Goal: Information Seeking & Learning: Learn about a topic

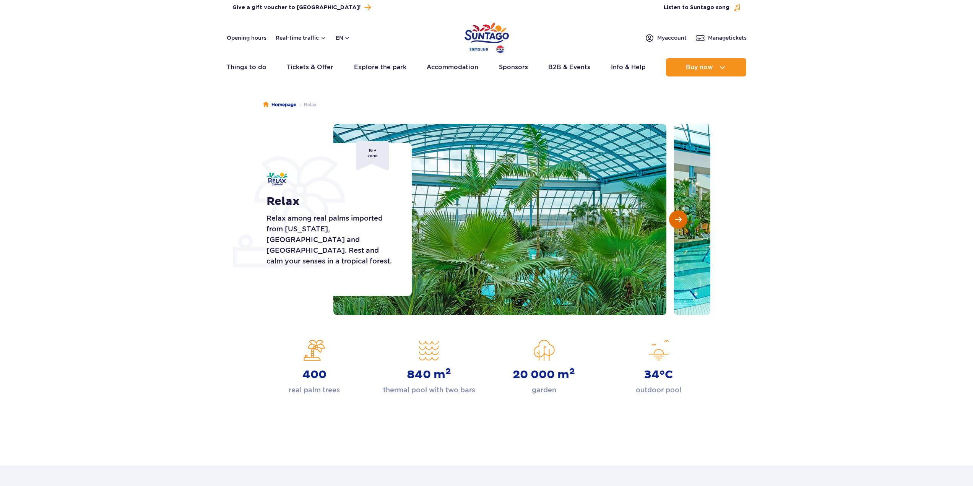
click at [681, 220] on span "Next slide" at bounding box center [679, 219] width 7 height 7
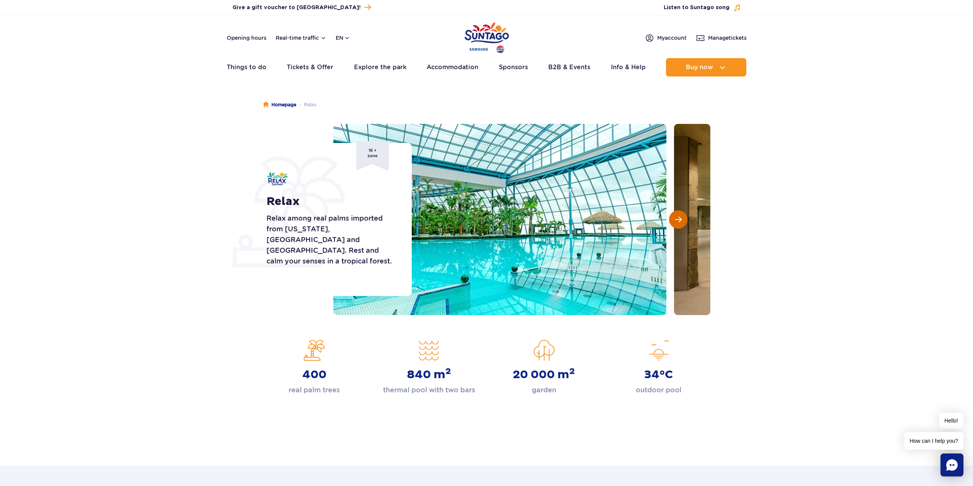
click at [681, 220] on span "Next slide" at bounding box center [679, 219] width 7 height 7
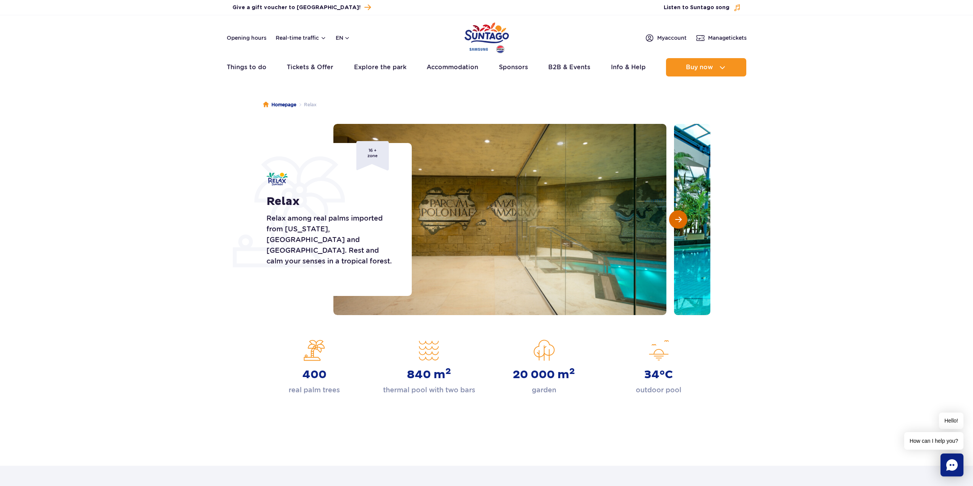
click at [681, 220] on span "Next slide" at bounding box center [679, 219] width 7 height 7
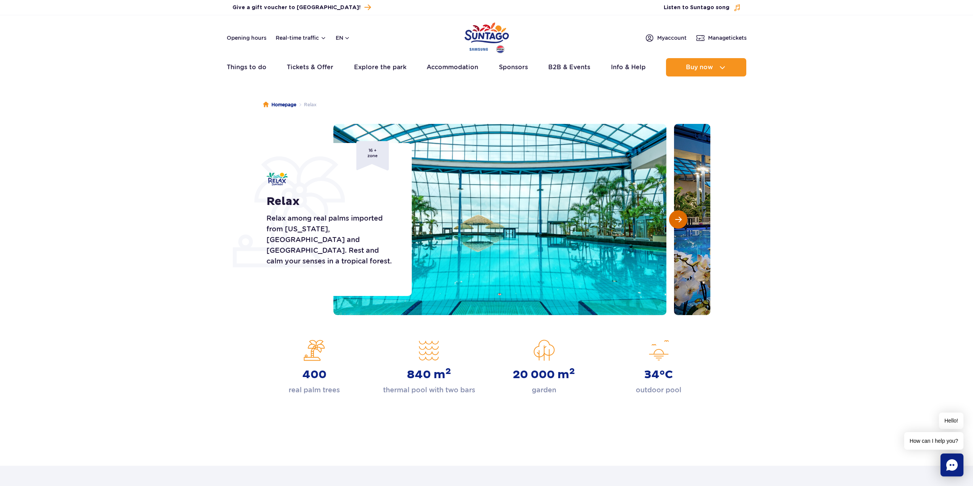
click at [681, 220] on span "Next slide" at bounding box center [679, 219] width 7 height 7
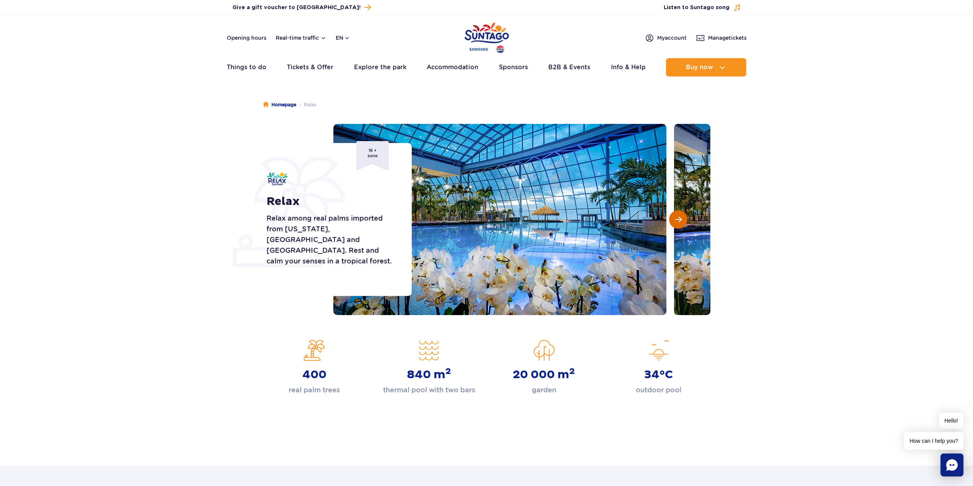
click at [681, 220] on span "Next slide" at bounding box center [679, 219] width 7 height 7
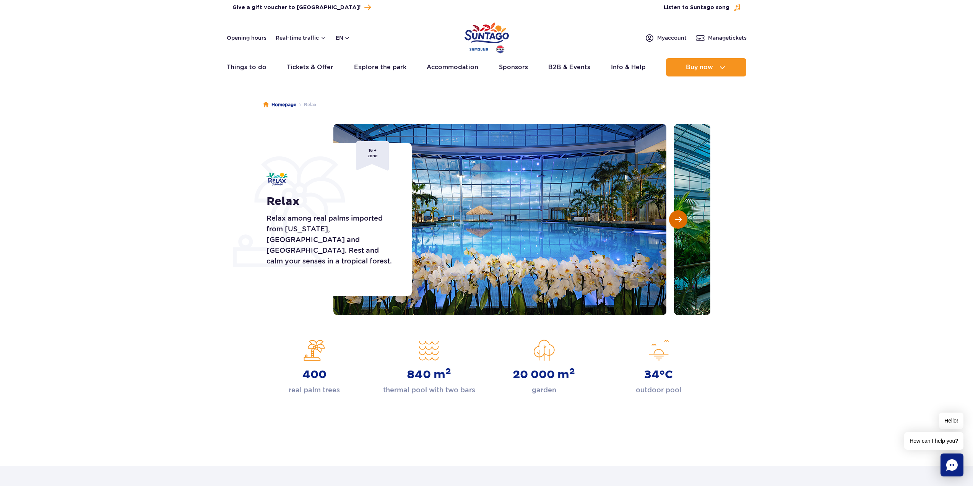
click at [681, 220] on span "Next slide" at bounding box center [679, 219] width 7 height 7
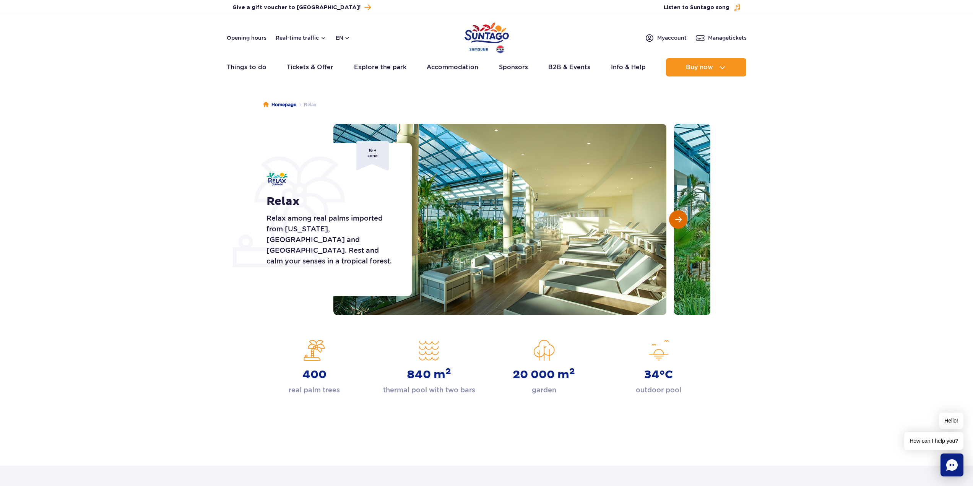
click at [681, 220] on span "Next slide" at bounding box center [679, 219] width 7 height 7
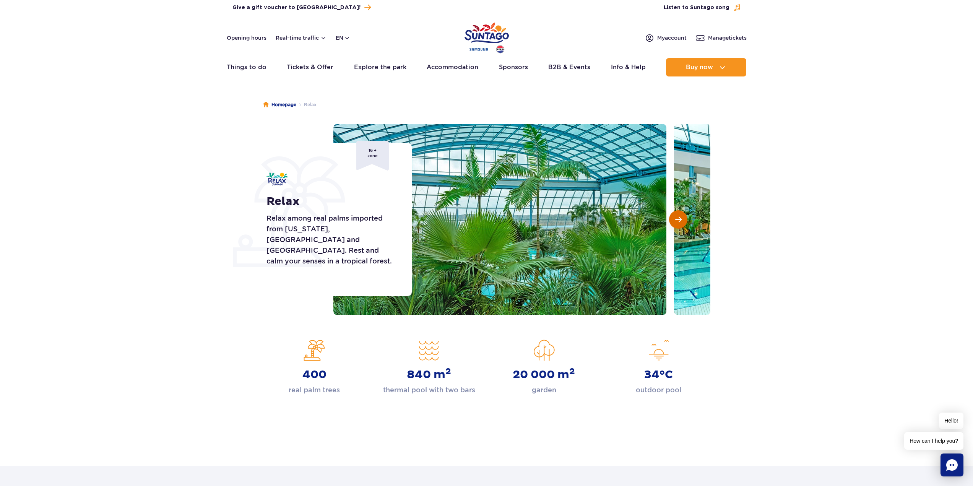
click at [681, 220] on span "Next slide" at bounding box center [679, 219] width 7 height 7
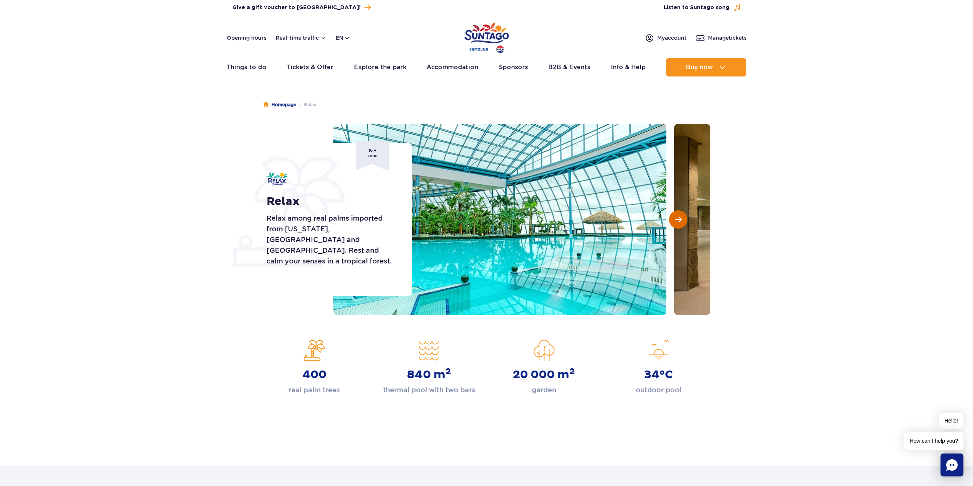
click at [681, 220] on span "Next slide" at bounding box center [679, 219] width 7 height 7
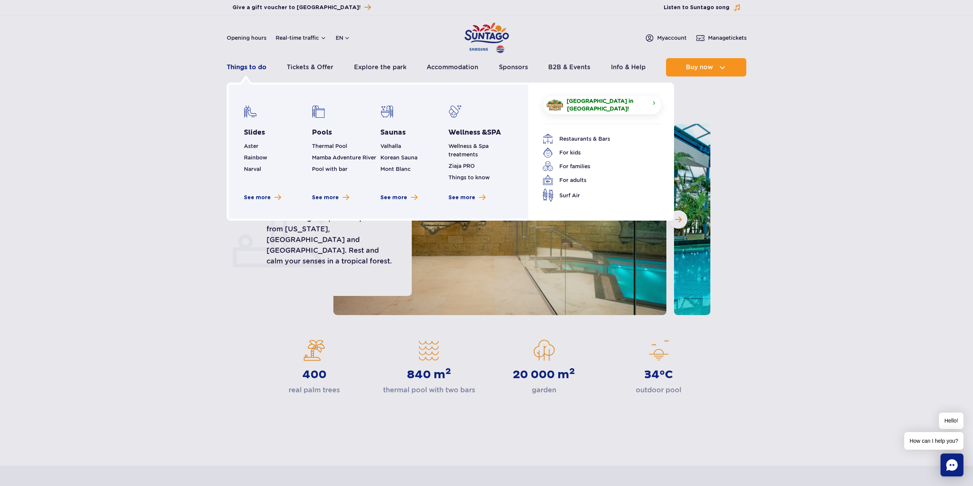
click at [246, 63] on link "Things to do" at bounding box center [247, 67] width 40 height 18
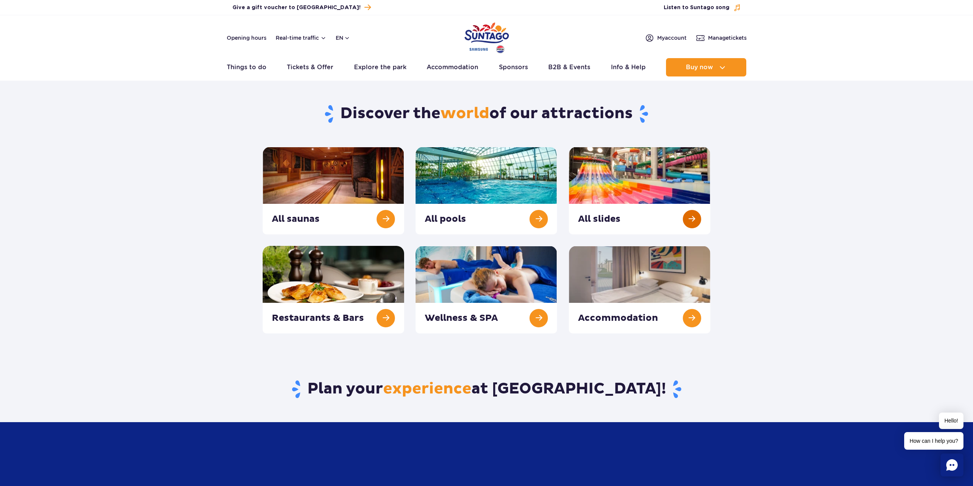
click at [666, 226] on link at bounding box center [640, 191] width 142 height 88
click at [473, 219] on link at bounding box center [487, 191] width 142 height 88
click at [660, 223] on link at bounding box center [640, 191] width 142 height 88
click at [638, 203] on link at bounding box center [640, 191] width 142 height 88
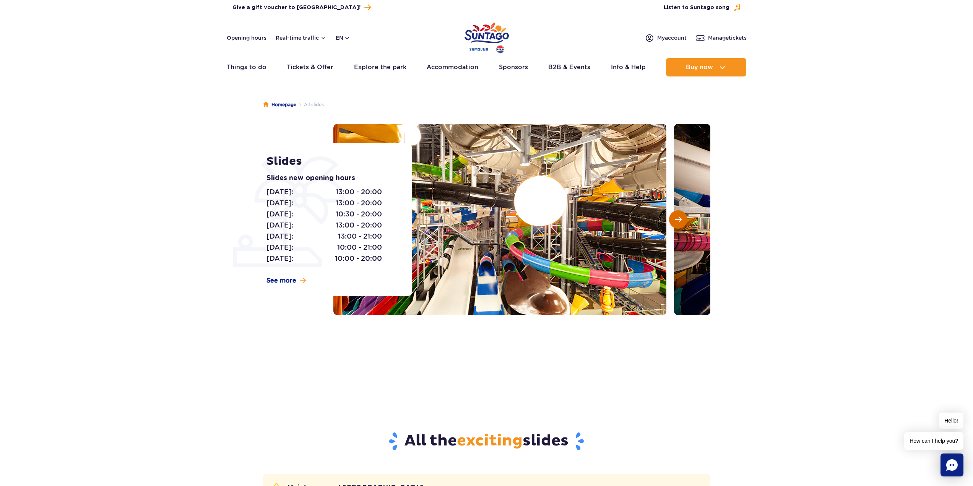
click at [677, 221] on span "Next slide" at bounding box center [679, 219] width 7 height 7
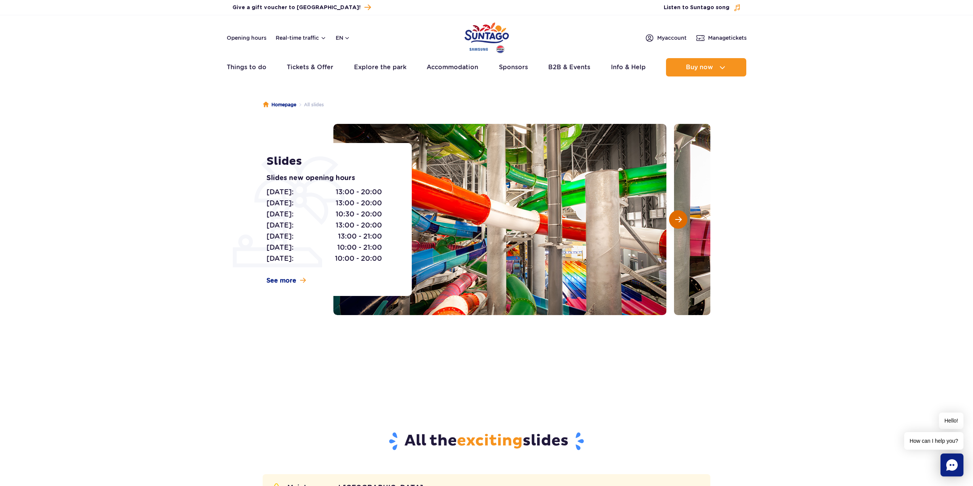
click at [677, 221] on span "Next slide" at bounding box center [679, 219] width 7 height 7
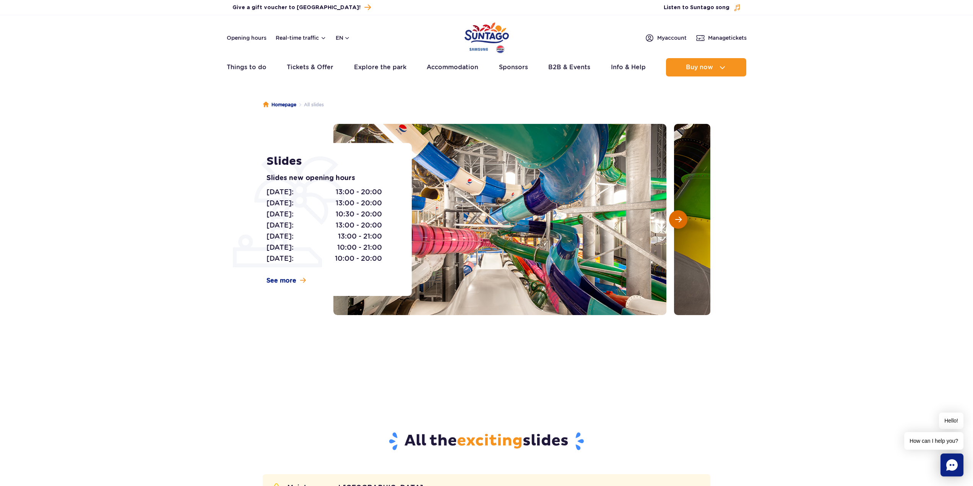
click at [677, 221] on span "Next slide" at bounding box center [679, 219] width 7 height 7
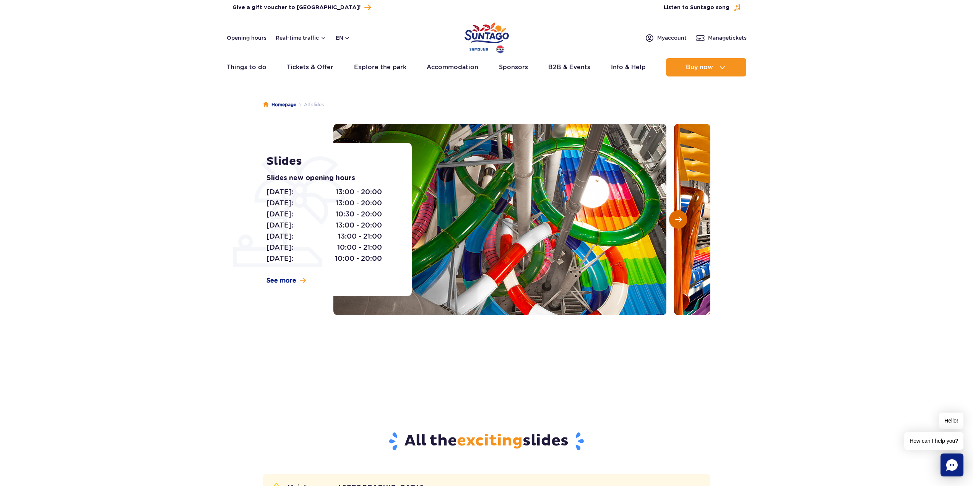
click at [677, 221] on span "Next slide" at bounding box center [679, 219] width 7 height 7
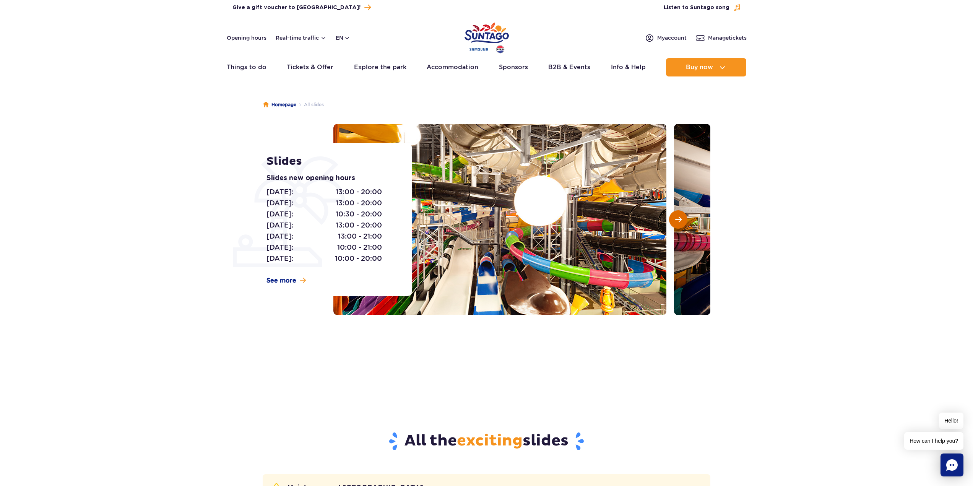
click at [677, 221] on span "Next slide" at bounding box center [679, 219] width 7 height 7
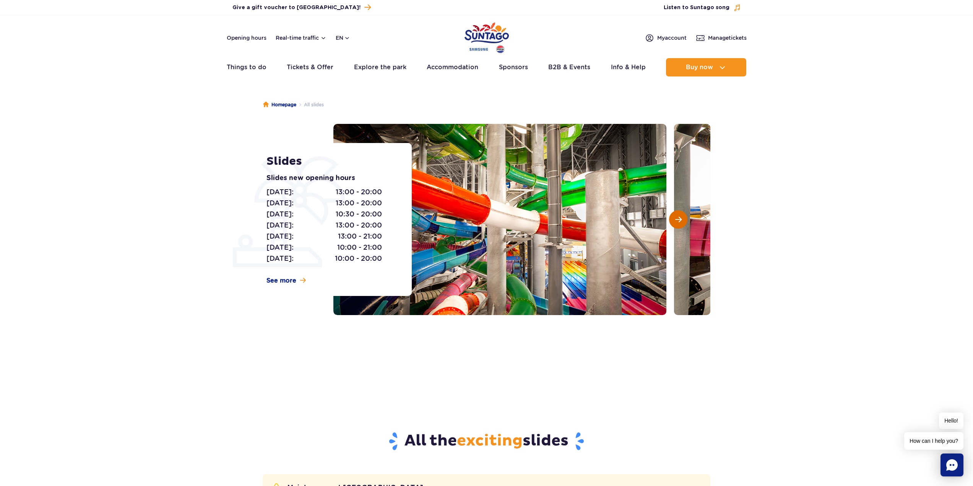
click at [677, 221] on span "Next slide" at bounding box center [679, 219] width 7 height 7
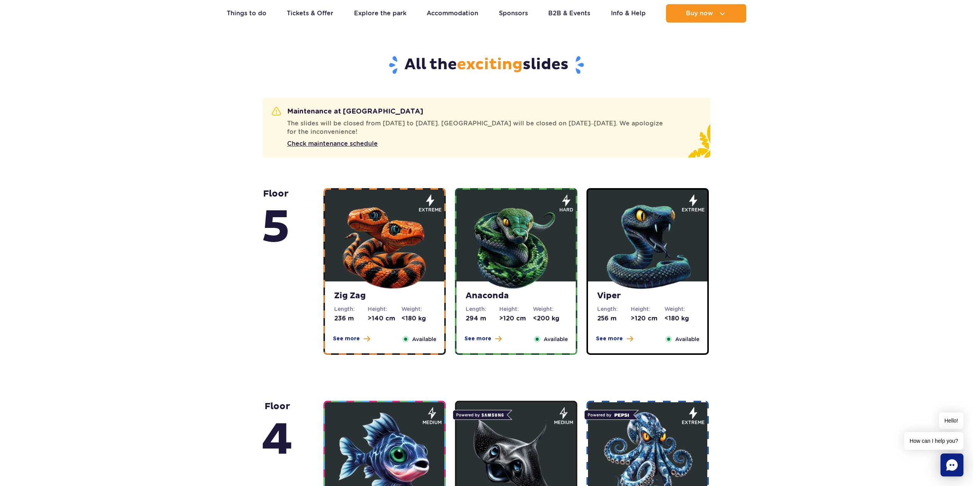
scroll to position [383, 0]
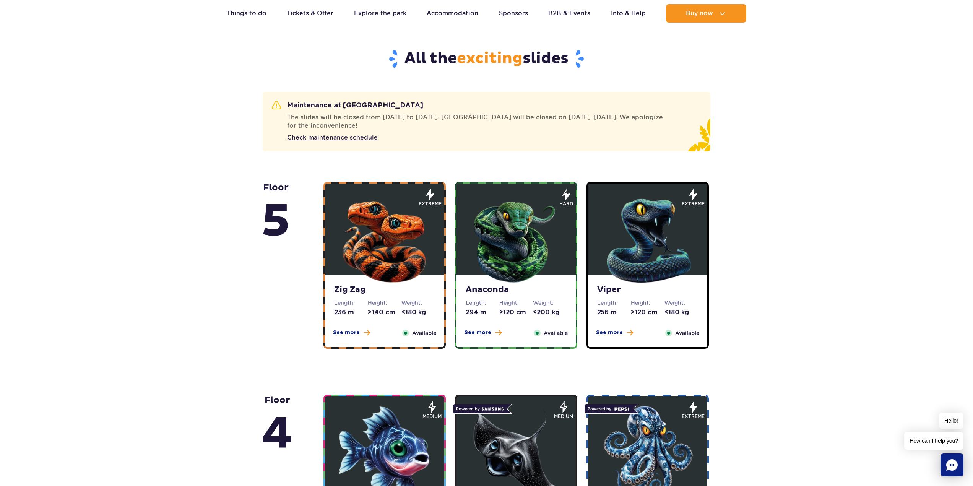
click at [676, 334] on span "Available" at bounding box center [688, 333] width 24 height 8
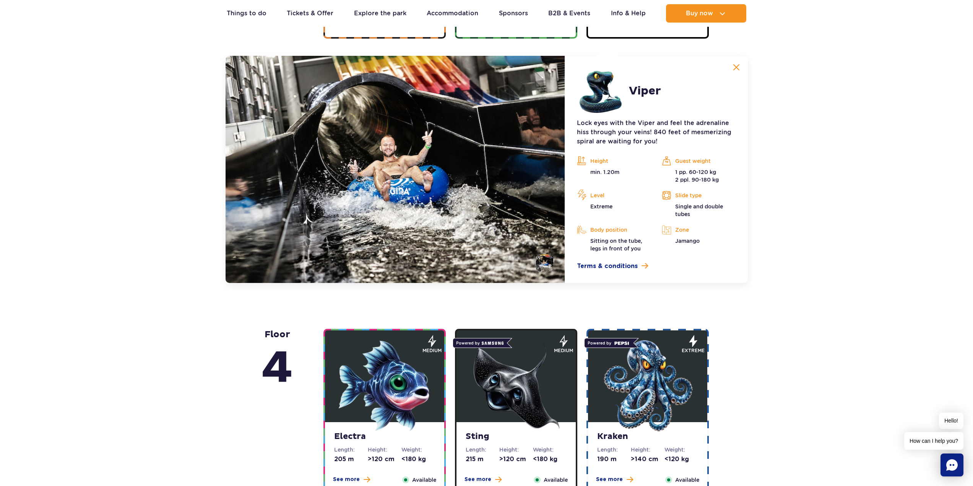
scroll to position [703, 0]
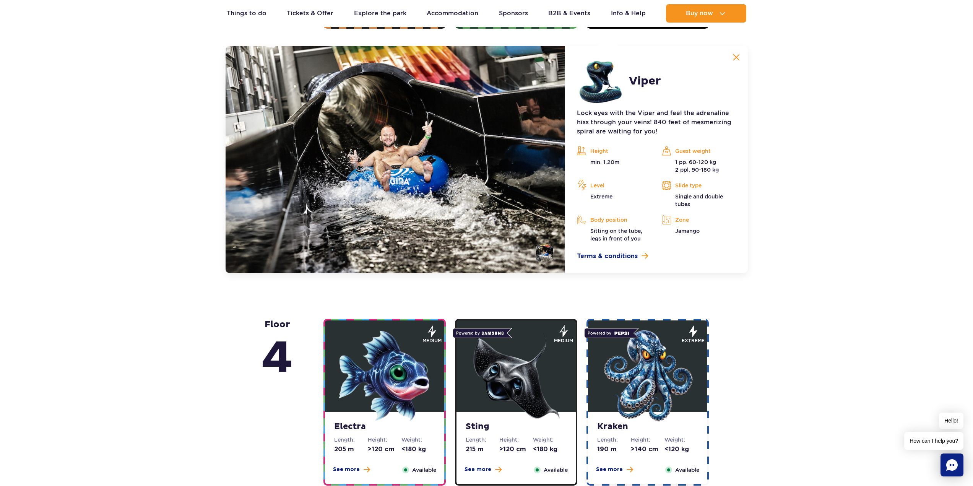
click at [737, 57] on img at bounding box center [736, 57] width 7 height 7
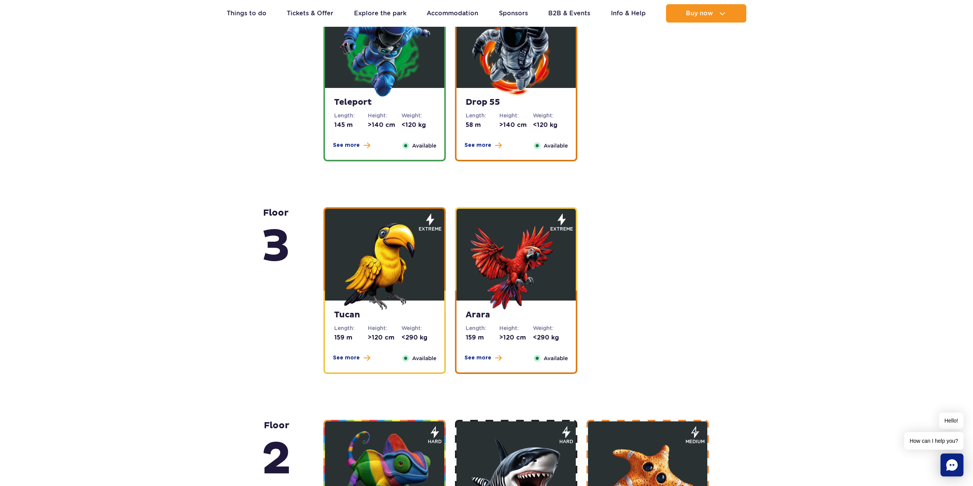
scroll to position [970, 0]
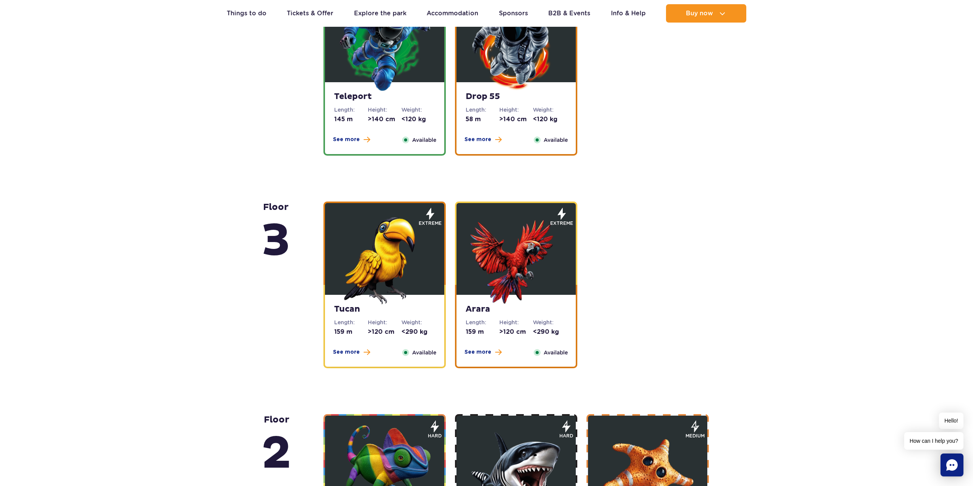
click at [544, 350] on span "Available" at bounding box center [556, 352] width 24 height 8
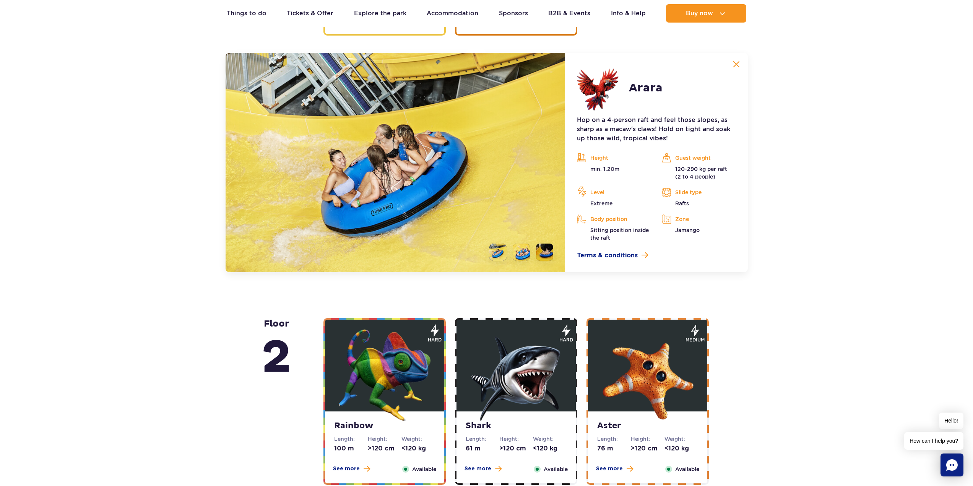
scroll to position [1310, 0]
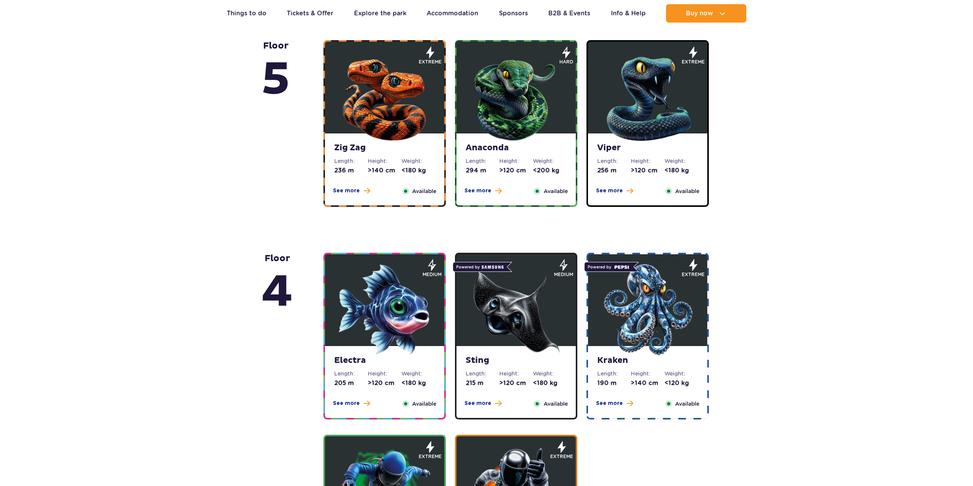
scroll to position [536, 0]
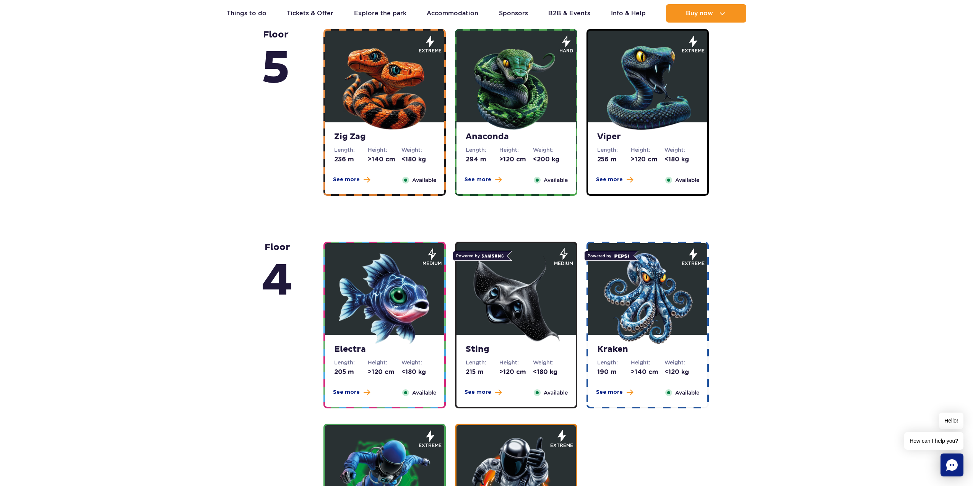
click at [553, 179] on span "Available" at bounding box center [556, 180] width 24 height 8
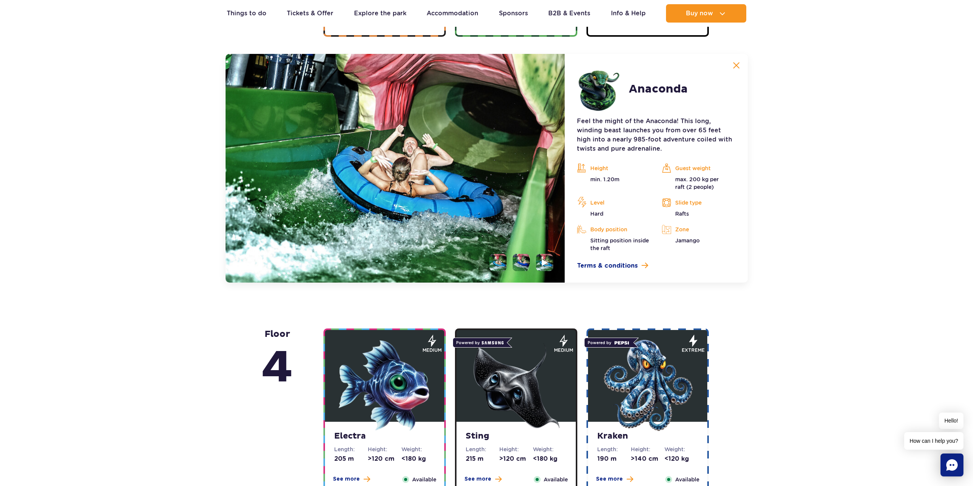
scroll to position [703, 0]
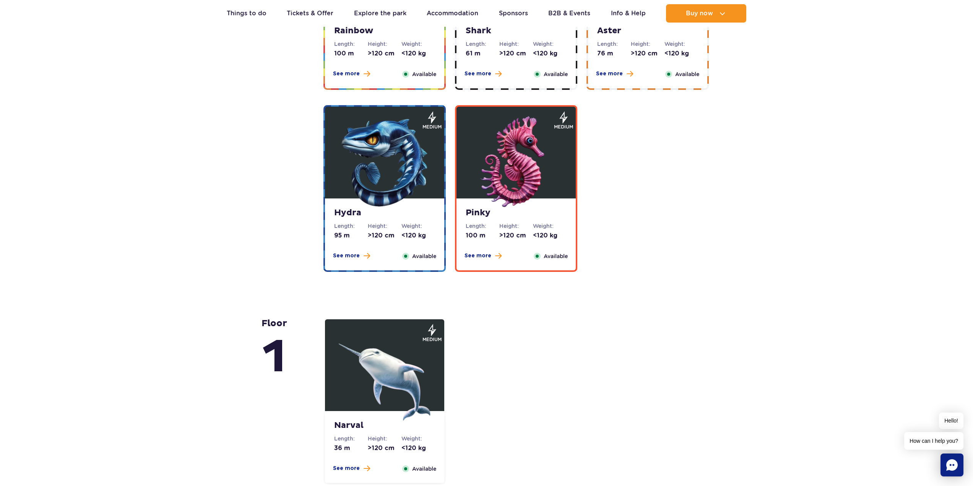
scroll to position [1568, 0]
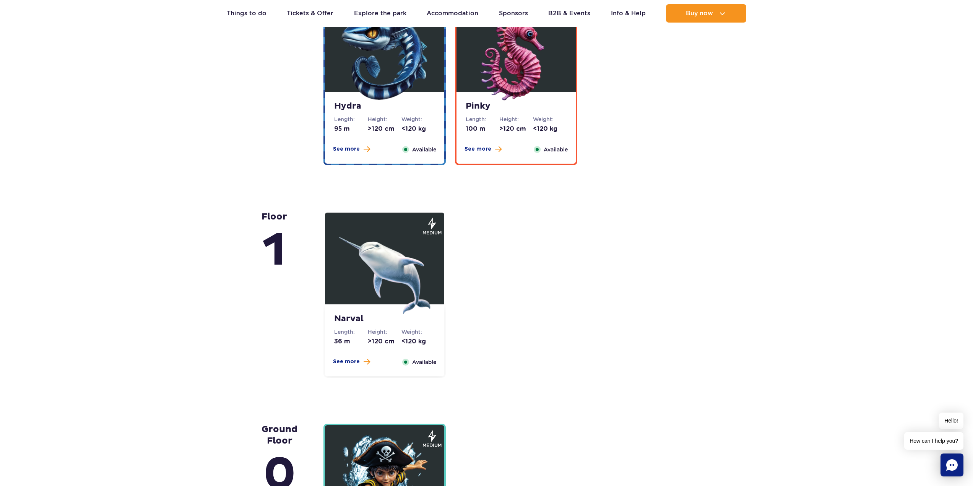
click at [423, 362] on span "Available" at bounding box center [424, 362] width 24 height 8
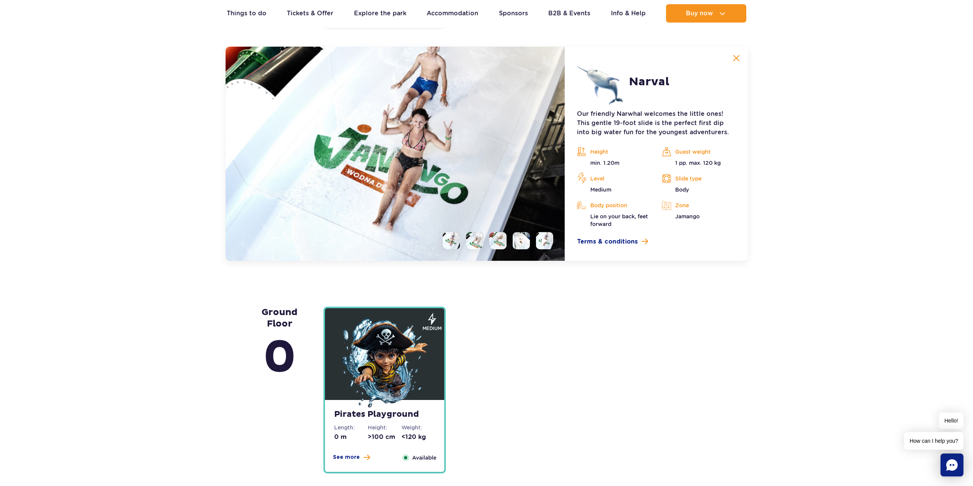
scroll to position [1917, 0]
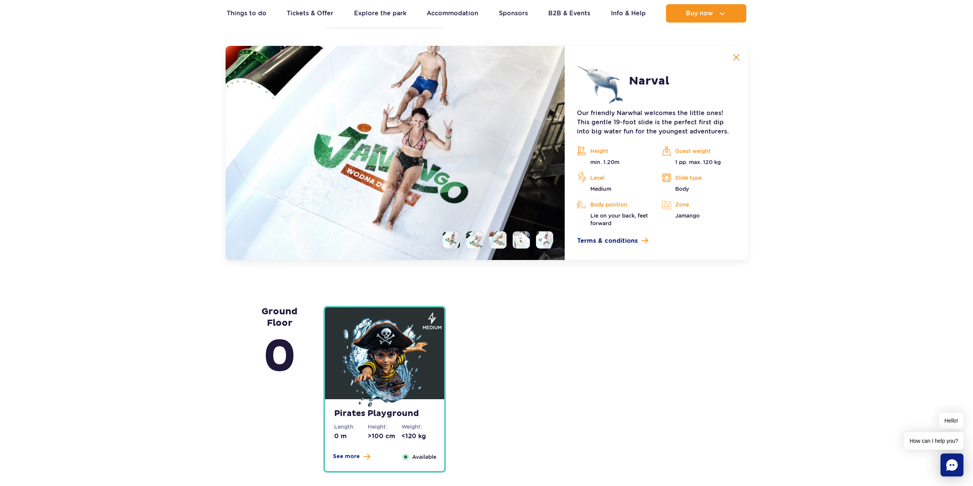
click at [737, 57] on img at bounding box center [736, 57] width 7 height 7
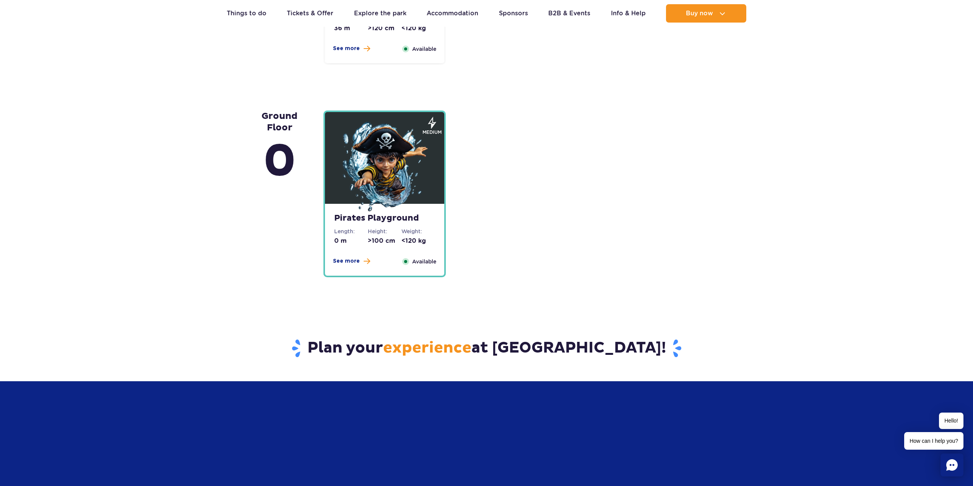
scroll to position [1841, 0]
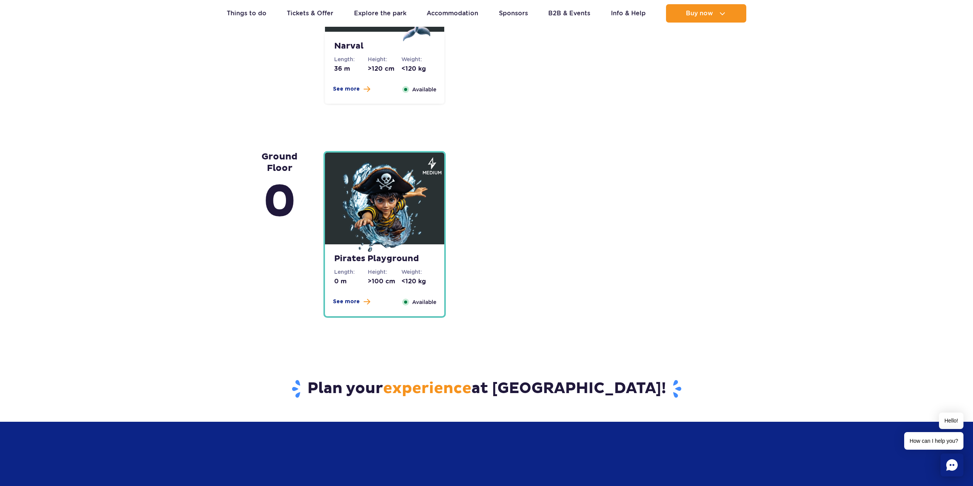
click at [383, 267] on div "Pirates Playground Length: 0 m Height: >100 cm Weight: <120 kg See more Close A…" at bounding box center [384, 280] width 119 height 72
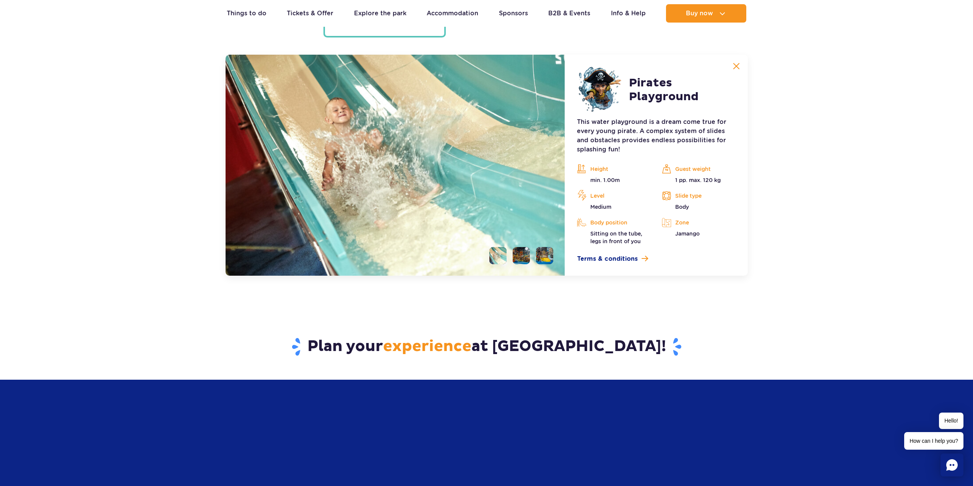
scroll to position [2130, 0]
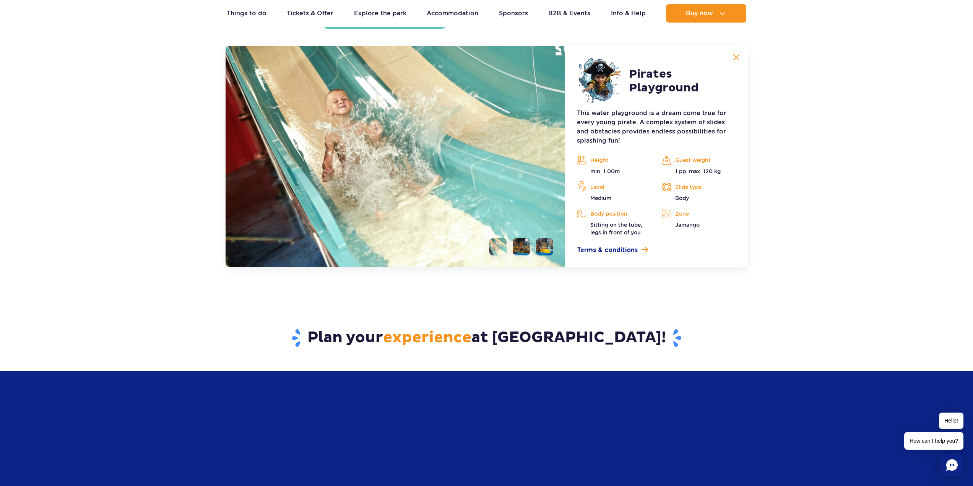
click at [736, 59] on img at bounding box center [736, 57] width 7 height 7
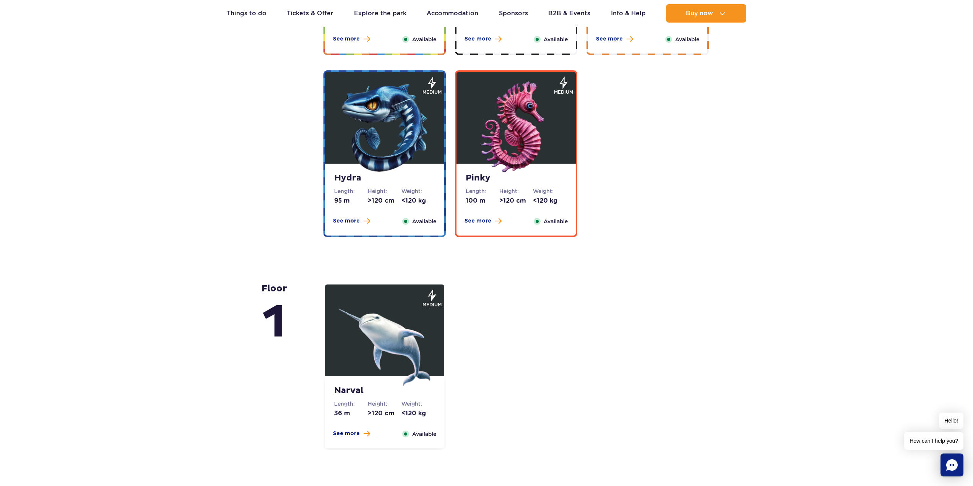
scroll to position [1403, 0]
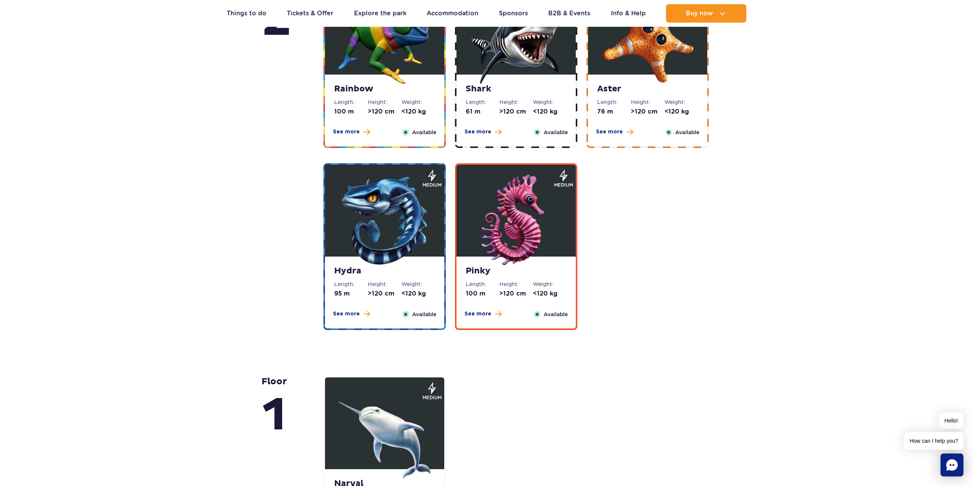
click at [391, 254] on img at bounding box center [385, 220] width 92 height 92
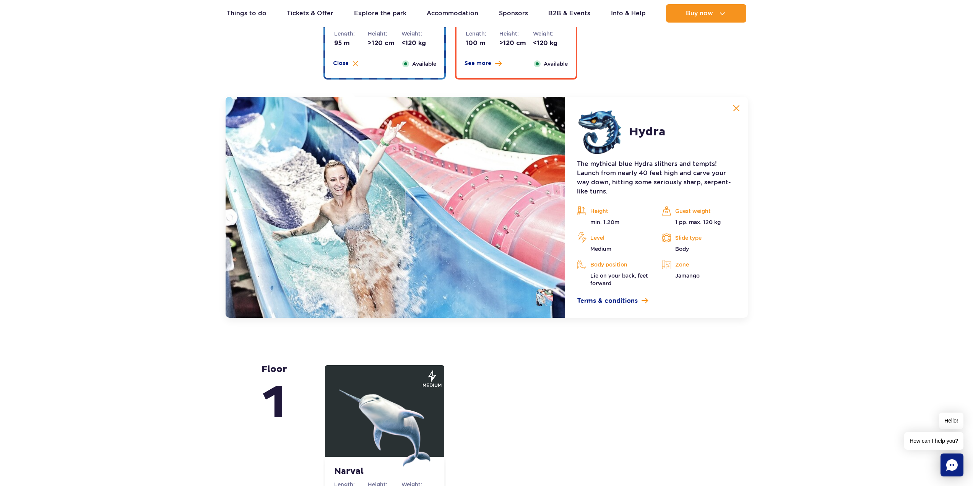
scroll to position [1705, 0]
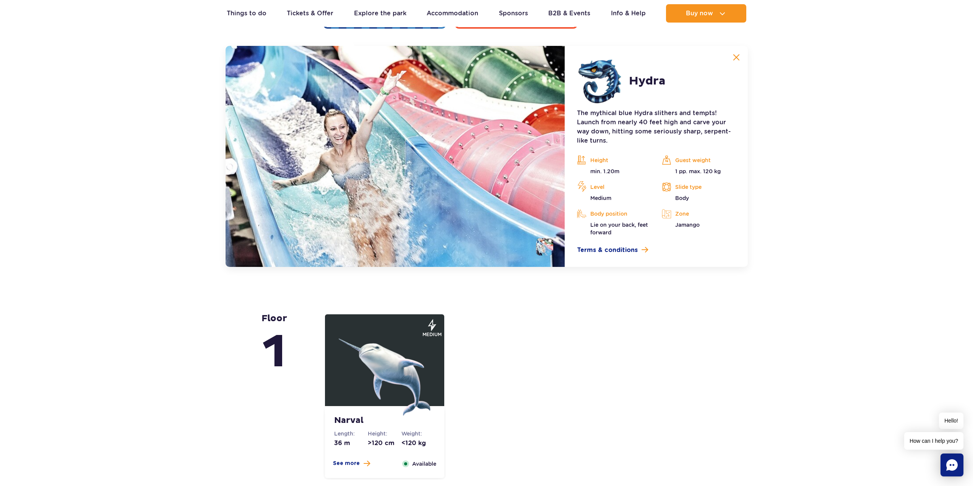
click at [737, 59] on img at bounding box center [736, 57] width 7 height 7
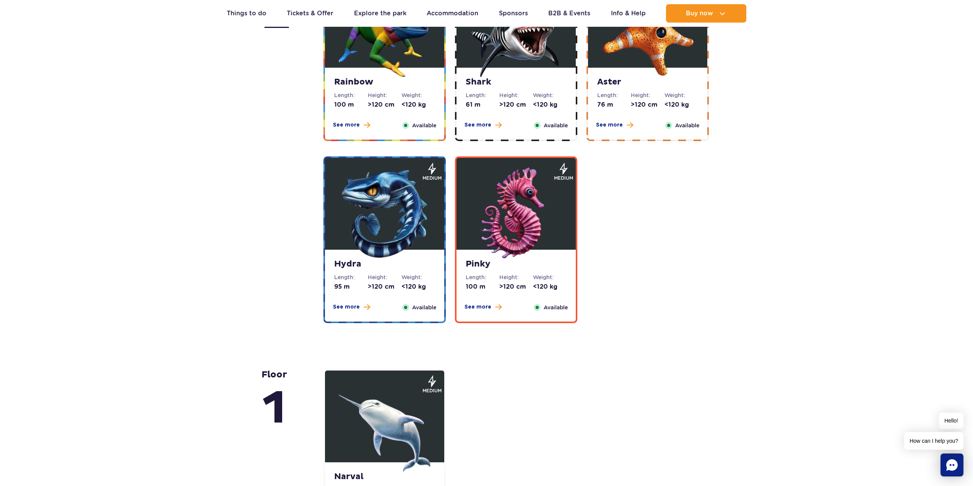
scroll to position [1399, 0]
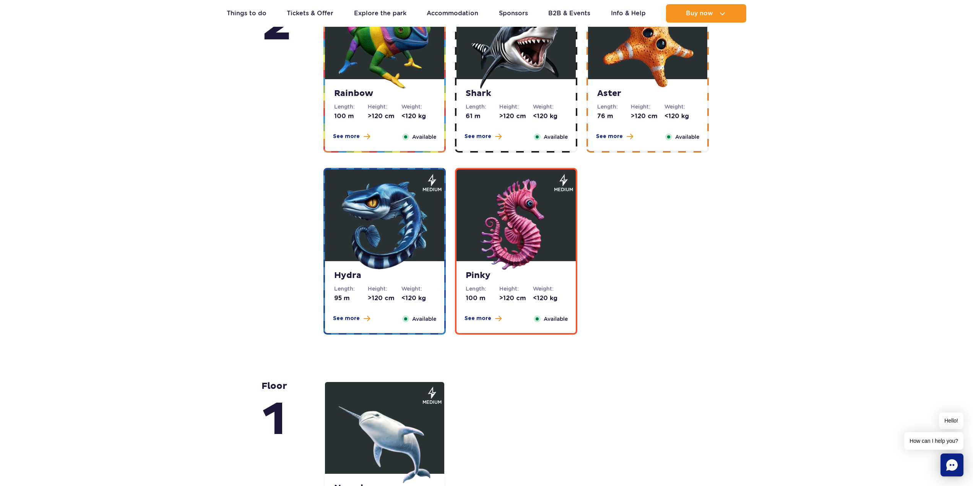
click at [540, 241] on img at bounding box center [516, 225] width 92 height 92
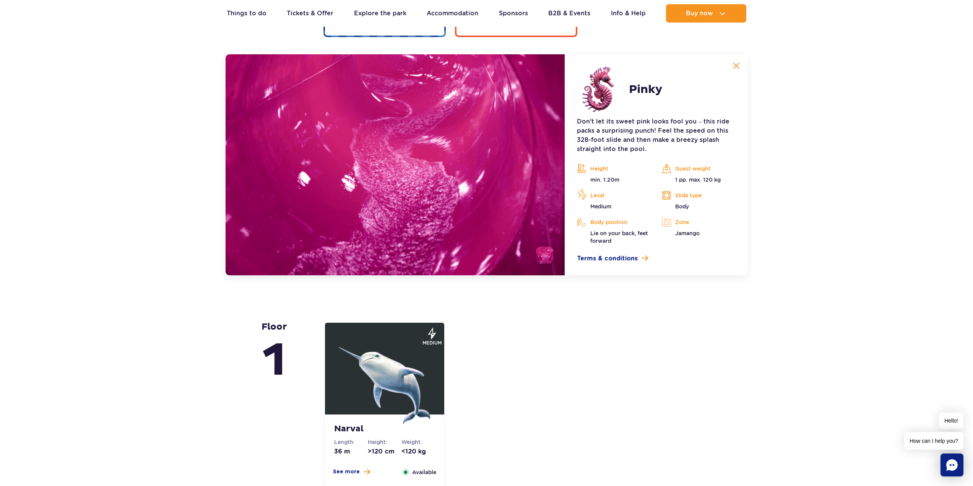
scroll to position [1705, 0]
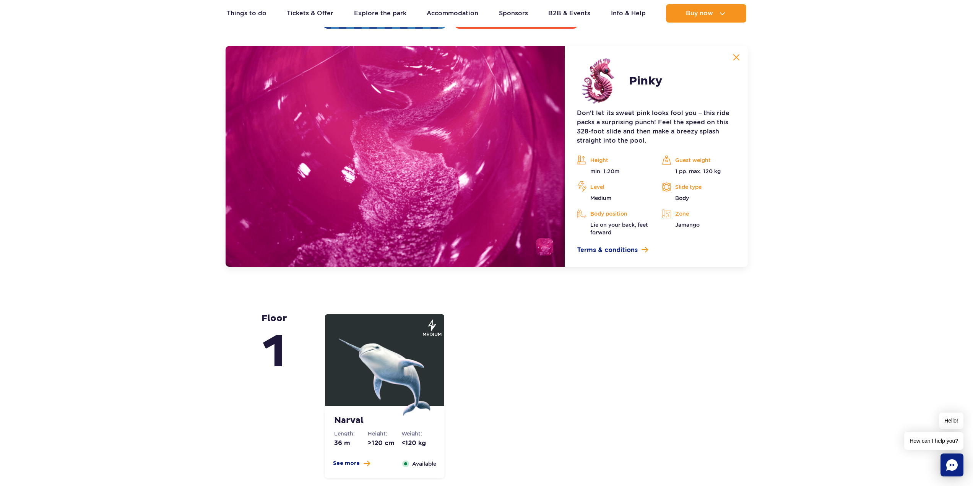
click at [735, 56] on img at bounding box center [736, 57] width 7 height 7
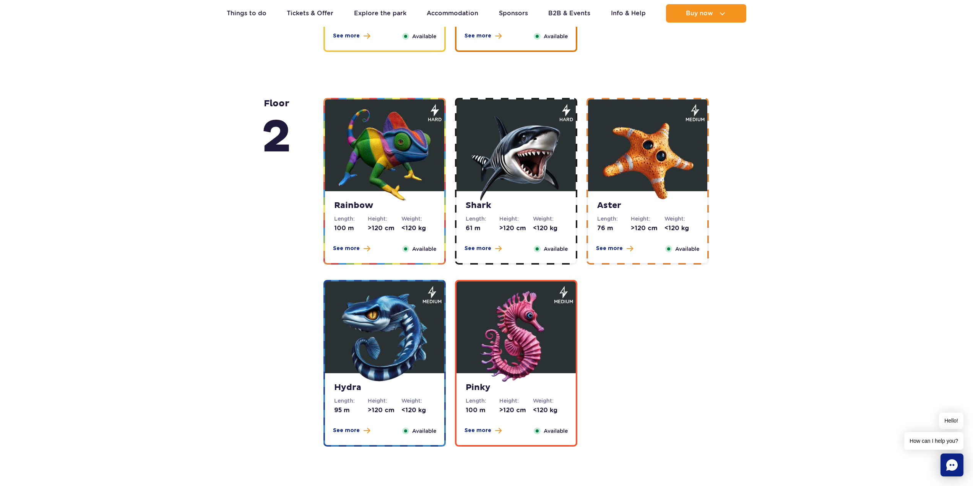
scroll to position [1284, 0]
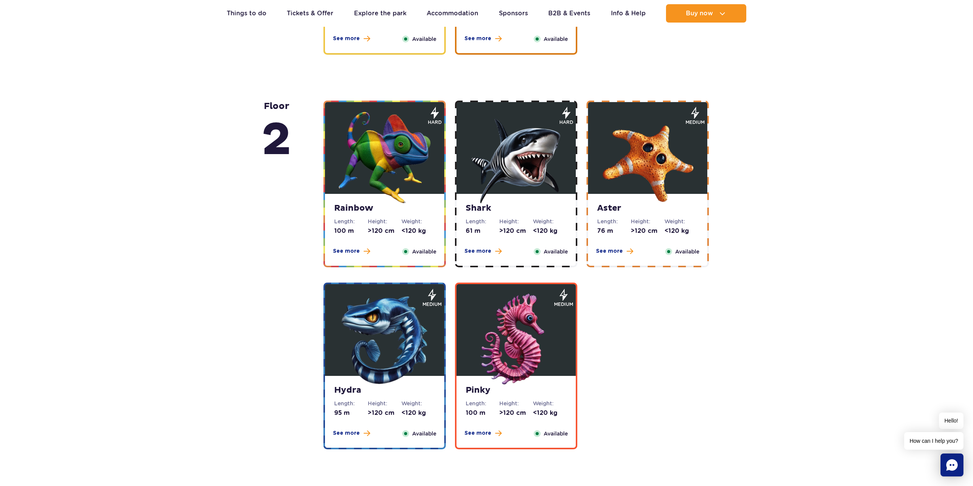
click at [386, 219] on dt "Height:" at bounding box center [385, 222] width 34 height 8
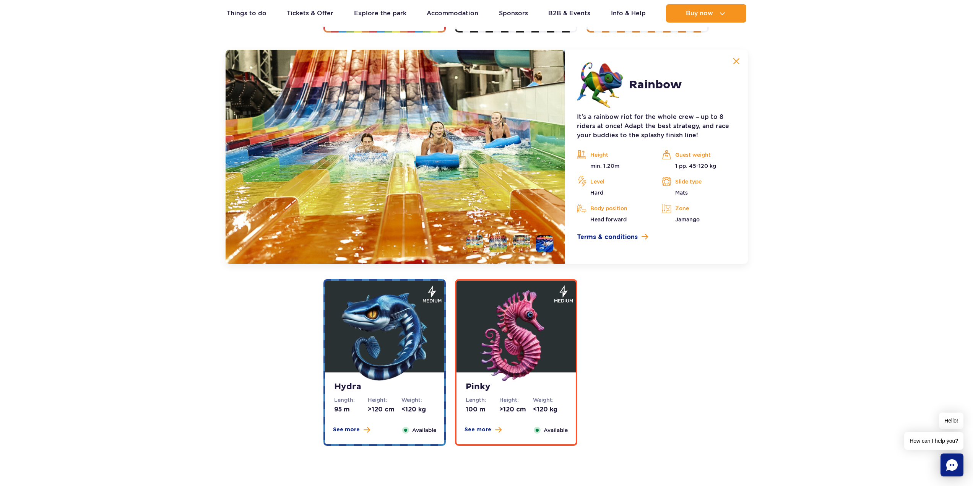
scroll to position [1523, 0]
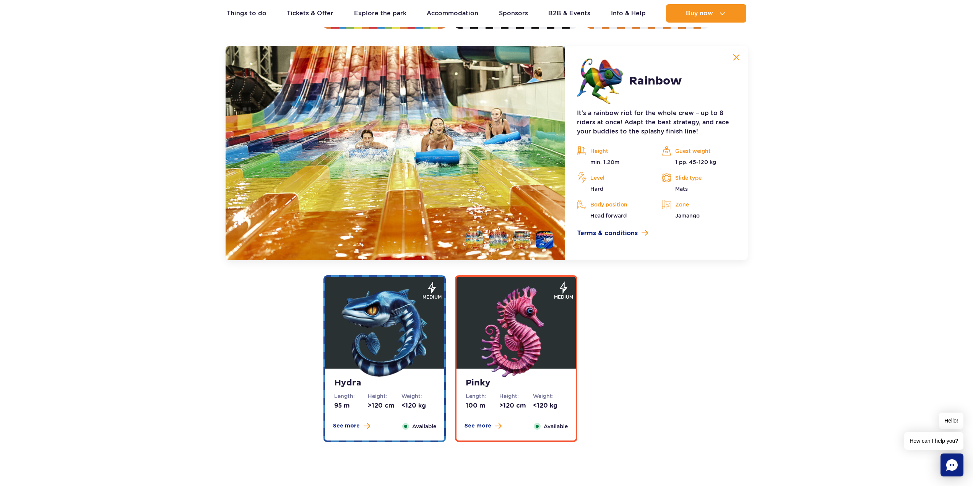
click at [736, 55] on img at bounding box center [736, 57] width 7 height 7
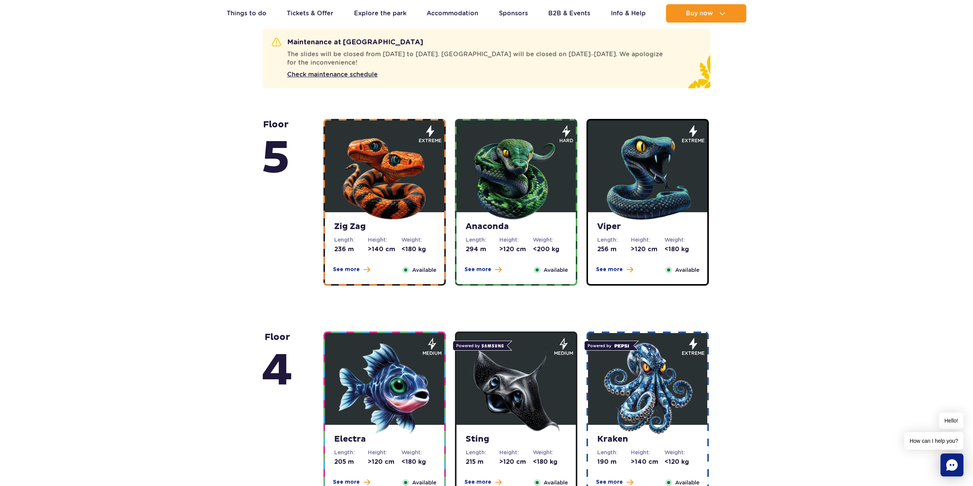
scroll to position [413, 0]
